Goal: Navigation & Orientation: Find specific page/section

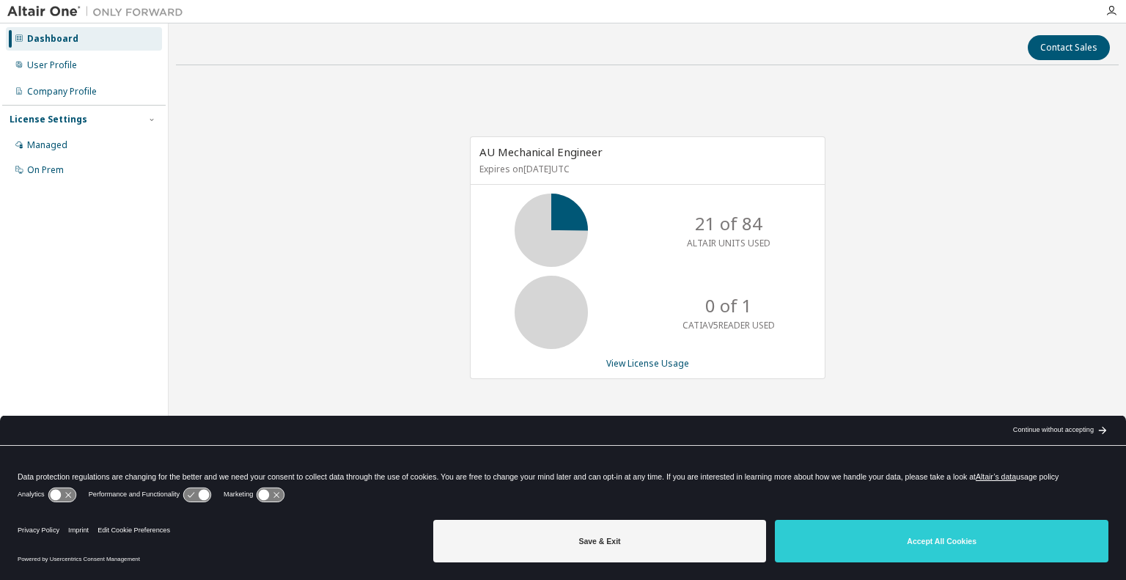
click at [1059, 431] on div "Continue without accepting" at bounding box center [1053, 430] width 81 height 12
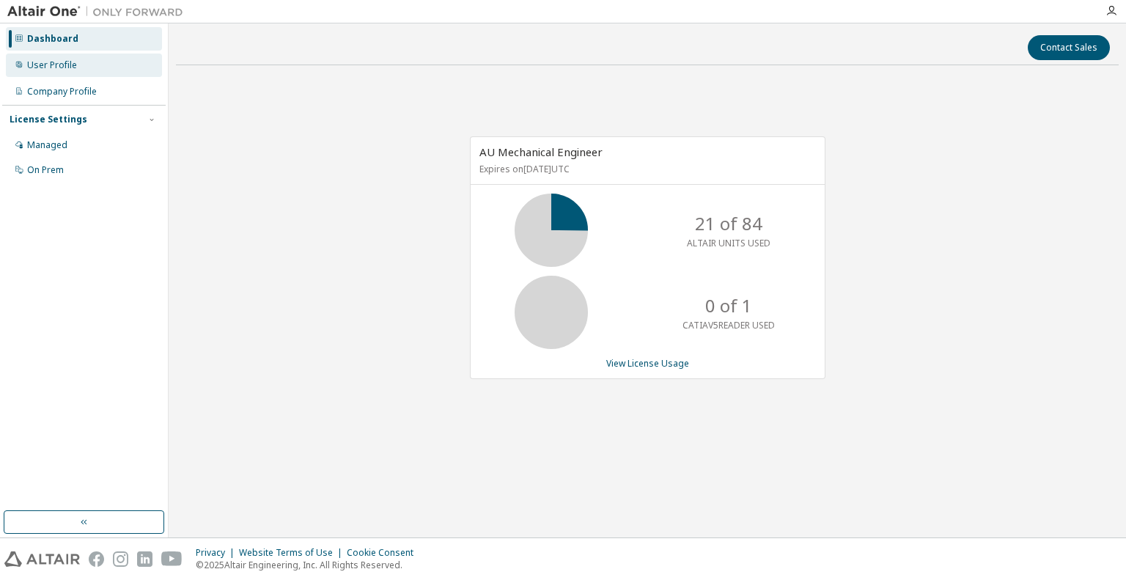
click at [65, 64] on div "User Profile" at bounding box center [52, 65] width 50 height 12
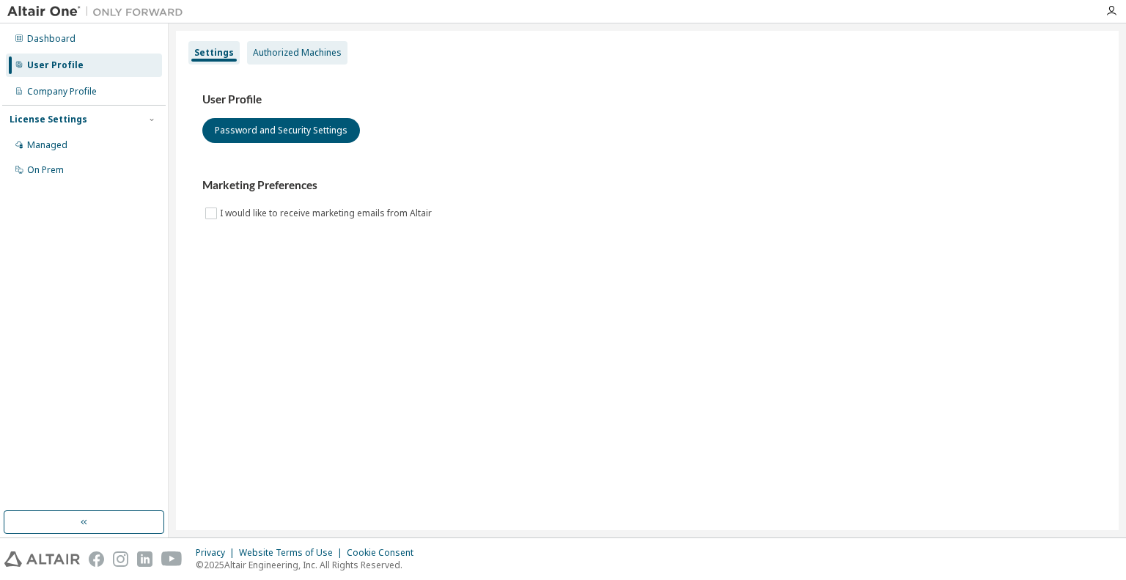
click at [279, 59] on div "Authorized Machines" at bounding box center [297, 52] width 100 height 23
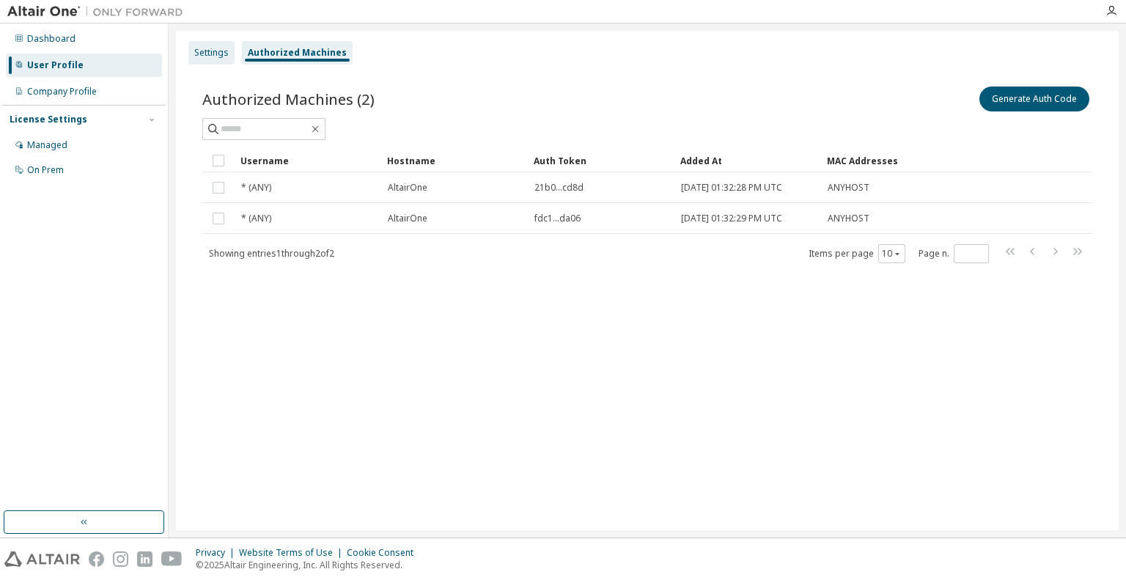
click at [211, 53] on div "Settings" at bounding box center [211, 53] width 34 height 12
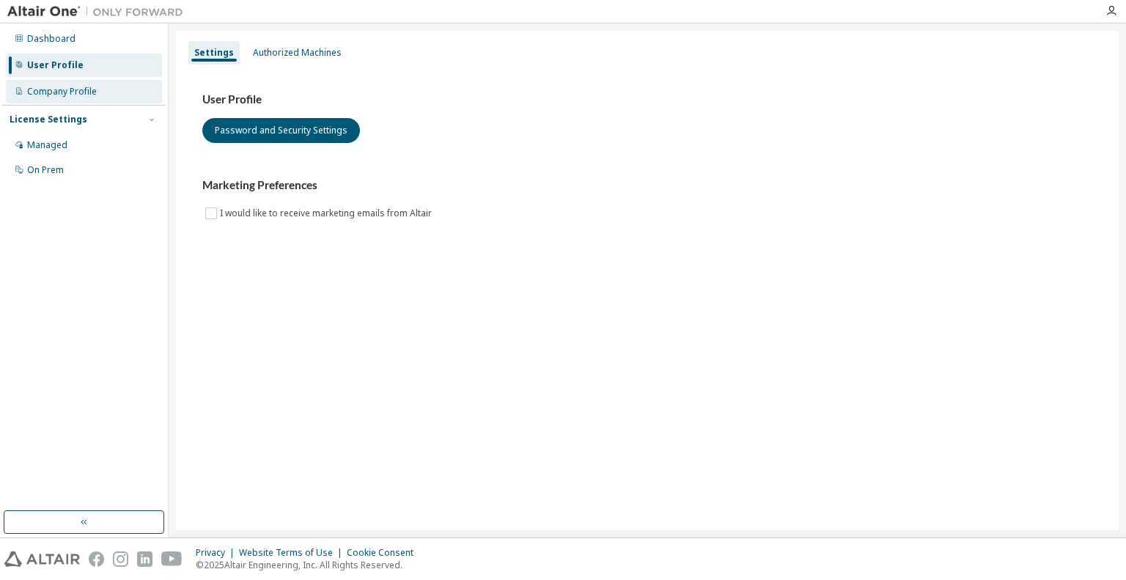
click at [87, 91] on div "Company Profile" at bounding box center [62, 92] width 70 height 12
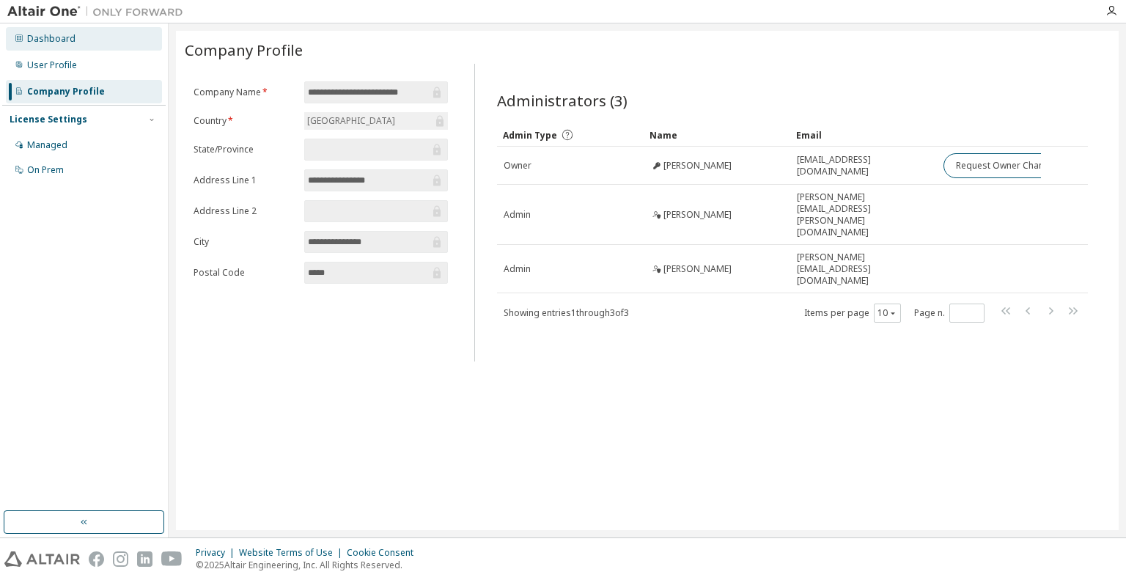
click at [45, 31] on div "Dashboard" at bounding box center [84, 38] width 156 height 23
